Goal: Transaction & Acquisition: Purchase product/service

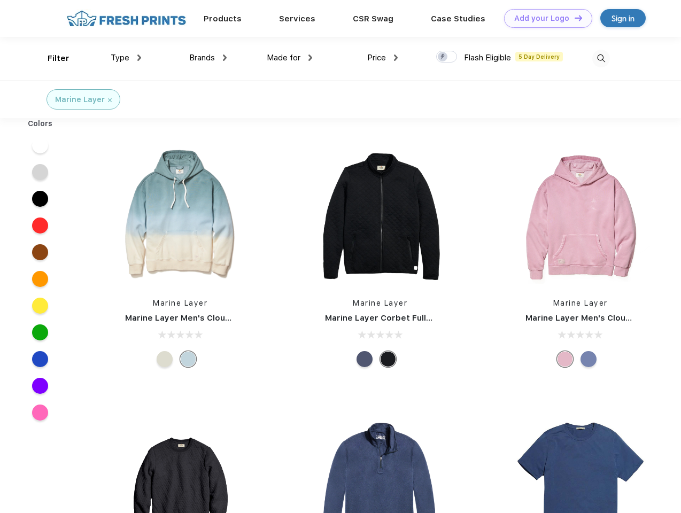
click at [544, 18] on link "Add your Logo Design Tool" at bounding box center [548, 18] width 88 height 19
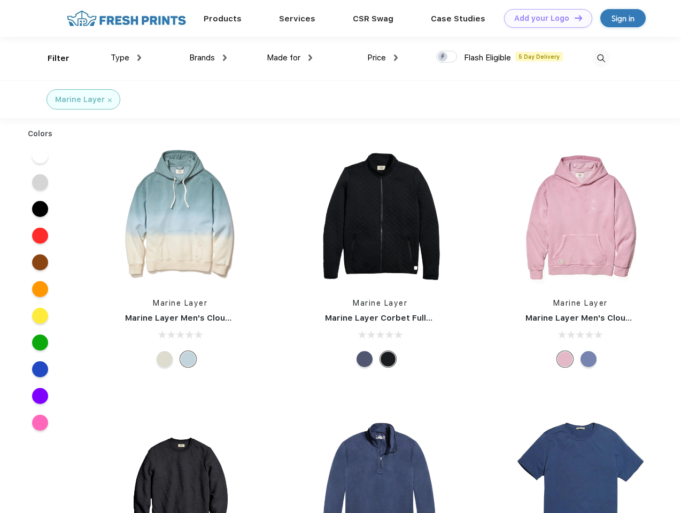
click at [0, 0] on div "Design Tool" at bounding box center [0, 0] width 0 height 0
click at [574, 18] on link "Add your Logo Design Tool" at bounding box center [548, 18] width 88 height 19
click at [51, 58] on div "Filter" at bounding box center [59, 58] width 22 height 12
click at [126, 58] on span "Type" at bounding box center [120, 58] width 19 height 10
click at [208, 58] on span "Brands" at bounding box center [202, 58] width 26 height 10
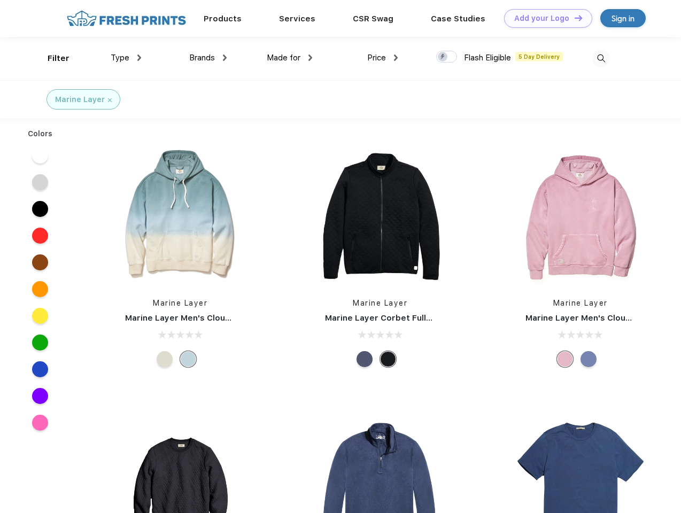
click at [290, 58] on span "Made for" at bounding box center [284, 58] width 34 height 10
click at [383, 58] on span "Price" at bounding box center [376, 58] width 19 height 10
click at [447, 57] on div at bounding box center [446, 57] width 21 height 12
click at [443, 57] on input "checkbox" at bounding box center [439, 53] width 7 height 7
click at [601, 58] on img at bounding box center [601, 59] width 18 height 18
